Goal: Transaction & Acquisition: Purchase product/service

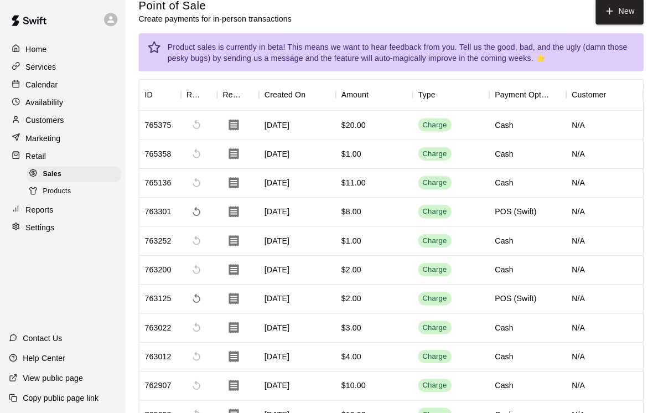
scroll to position [14, 0]
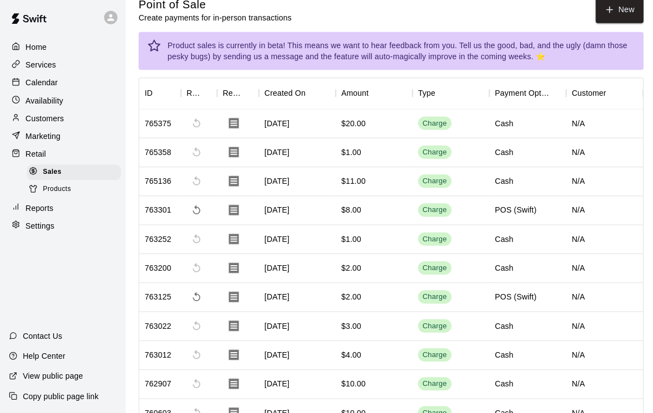
click at [613, 10] on button "New" at bounding box center [616, 12] width 48 height 26
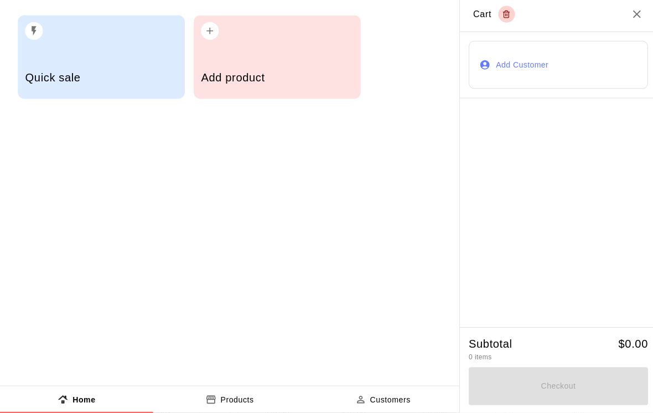
scroll to position [14, 0]
click at [341, 81] on h5 "Add product" at bounding box center [275, 79] width 151 height 15
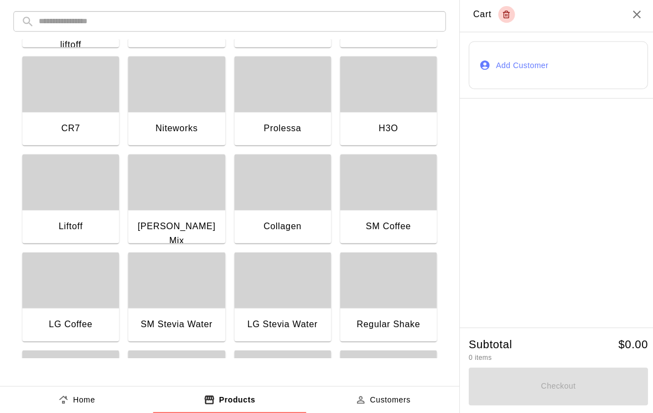
scroll to position [748, 0]
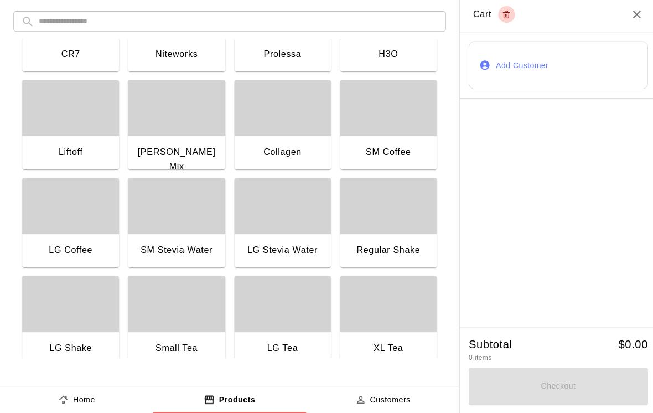
click at [394, 246] on div "Regular Shake" at bounding box center [386, 251] width 79 height 14
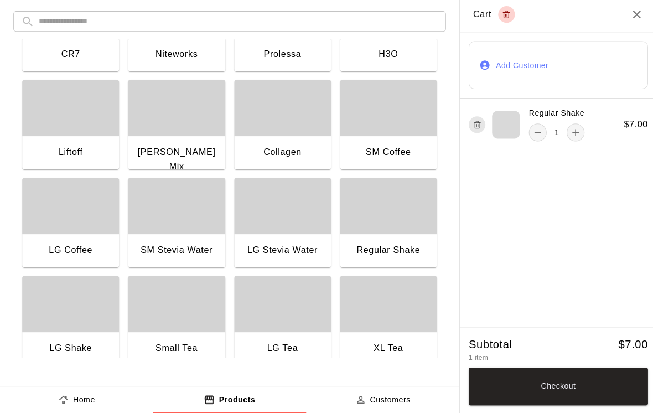
click at [539, 384] on button "Checkout" at bounding box center [555, 386] width 178 height 38
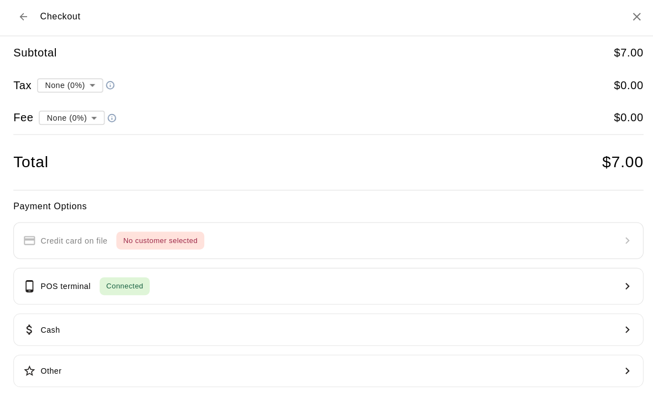
click at [278, 329] on button "Cash" at bounding box center [326, 330] width 626 height 32
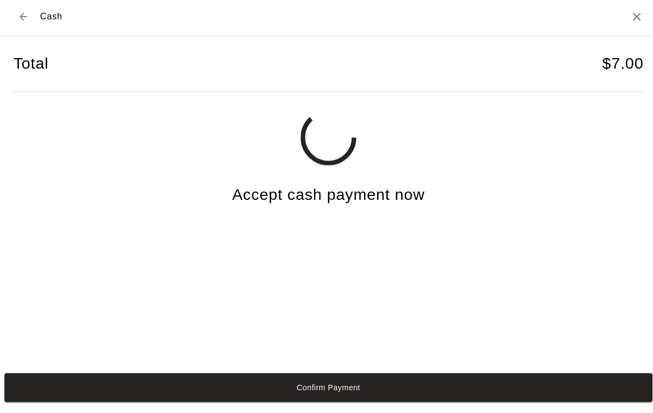
click at [300, 401] on button "Confirm Payment" at bounding box center [326, 387] width 644 height 29
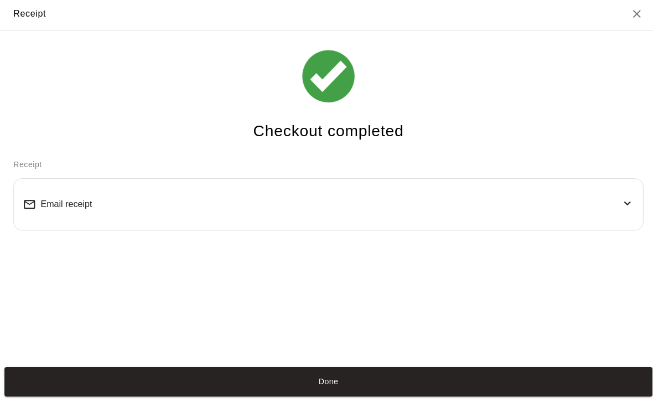
click at [466, 396] on button "Done" at bounding box center [326, 381] width 644 height 29
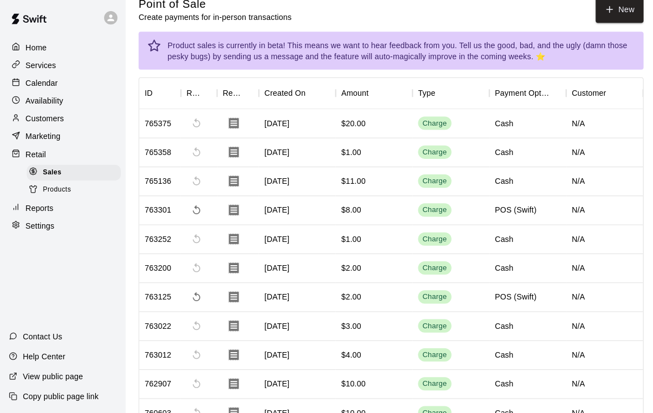
scroll to position [0, 0]
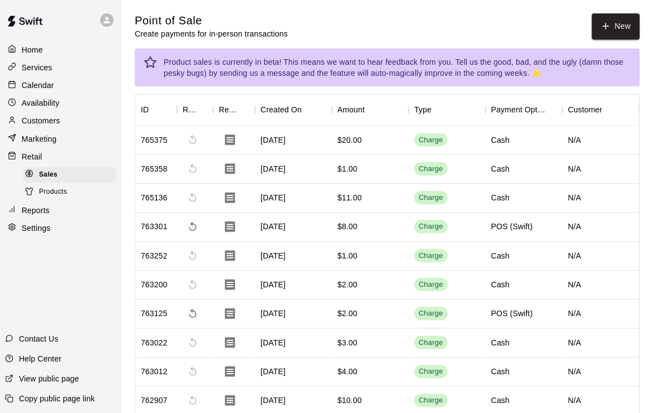
click at [610, 33] on button "New" at bounding box center [616, 26] width 48 height 26
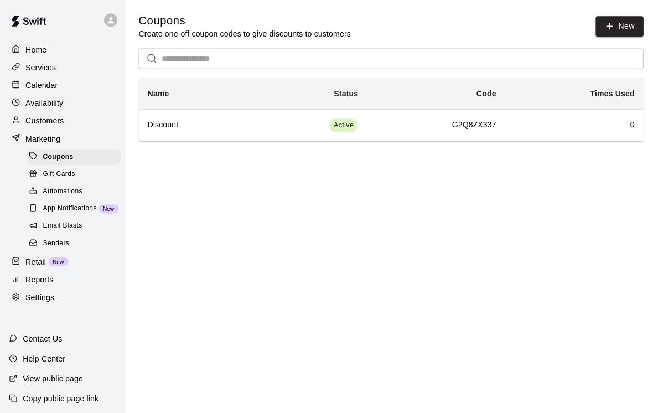
click at [76, 262] on div "Retail New" at bounding box center [62, 260] width 107 height 17
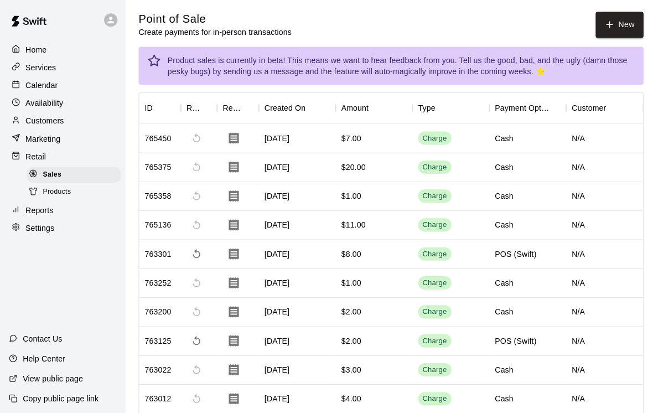
scroll to position [3, 0]
